Goal: Transaction & Acquisition: Purchase product/service

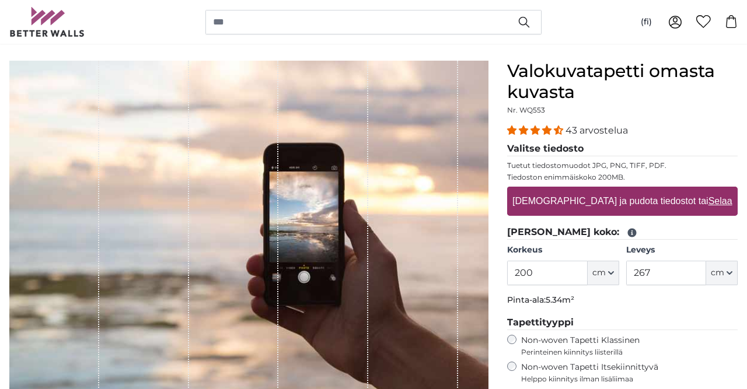
scroll to position [84, 0]
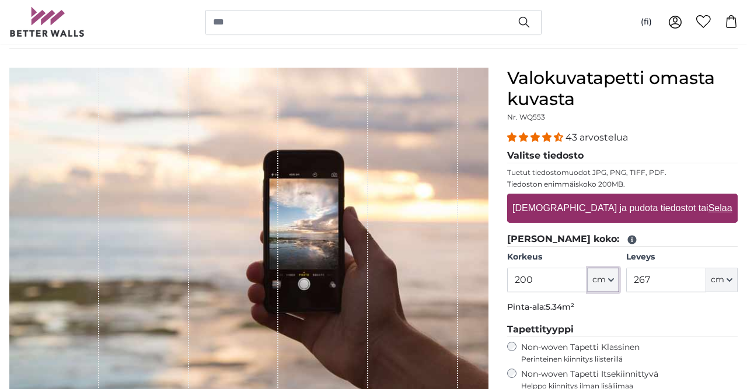
click at [614, 278] on button "cm" at bounding box center [604, 280] width 32 height 25
click at [577, 280] on input "200" at bounding box center [547, 280] width 80 height 25
type input "2"
type input "600"
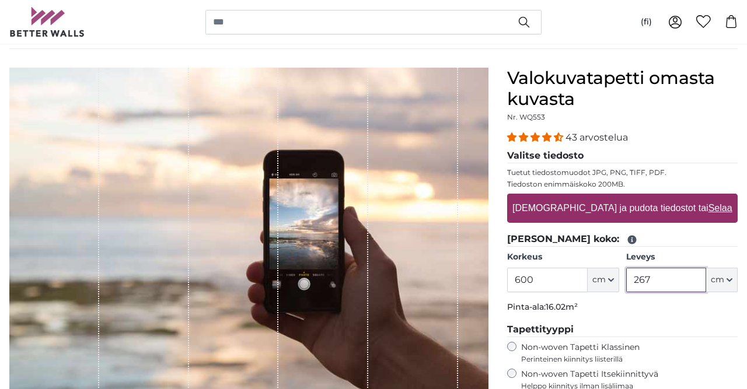
click at [654, 279] on input "267" at bounding box center [666, 280] width 80 height 25
type input "2"
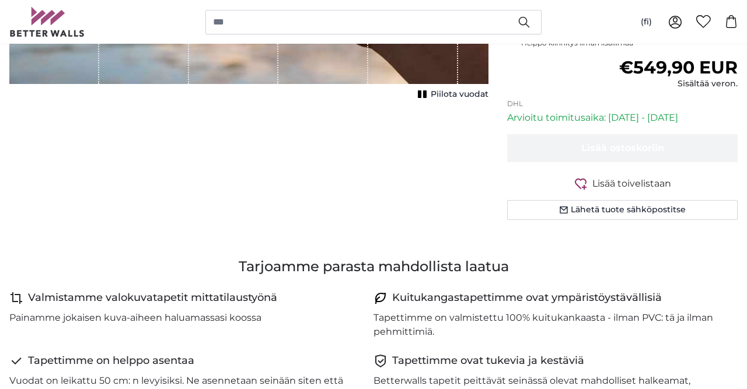
scroll to position [414, 0]
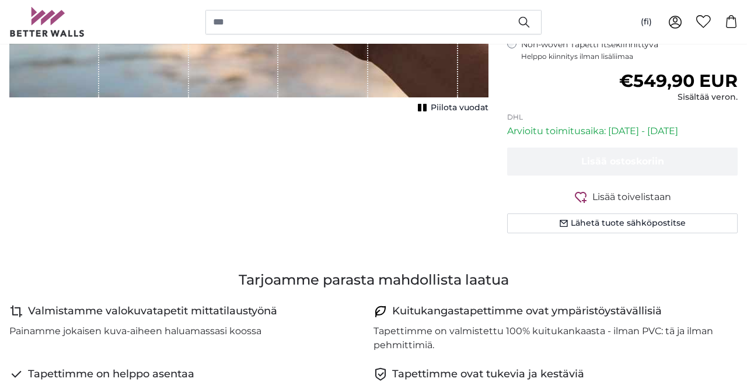
type input "320"
click at [593, 193] on span "Lisää toivelistaan" at bounding box center [631, 197] width 79 height 14
click at [607, 195] on span "Lisää toivelistaan" at bounding box center [631, 197] width 79 height 14
click at [603, 194] on span "Lisää toivelistaan" at bounding box center [631, 197] width 79 height 14
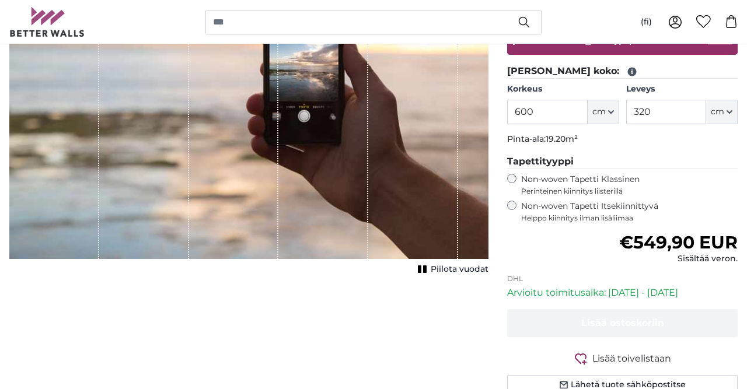
scroll to position [249, 0]
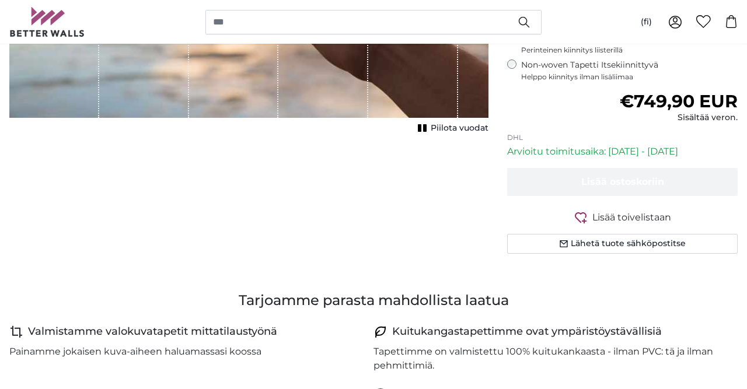
scroll to position [380, 0]
